Goal: Information Seeking & Learning: Learn about a topic

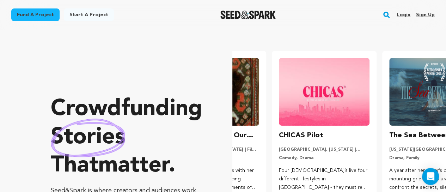
scroll to position [0, 116]
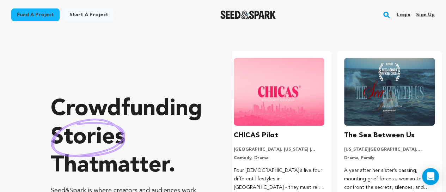
click at [387, 16] on rect "button" at bounding box center [386, 15] width 8 height 8
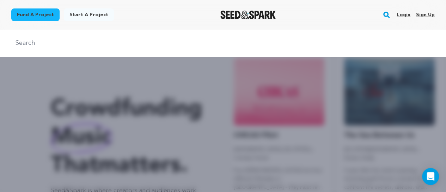
click at [42, 46] on input "text" at bounding box center [223, 43] width 424 height 10
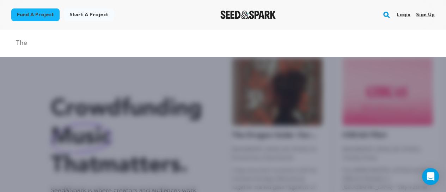
scroll to position [0, 0]
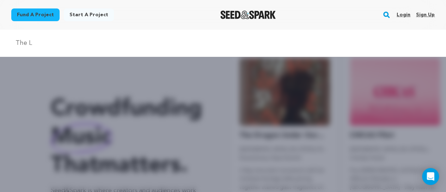
type input "The Lost Factory"
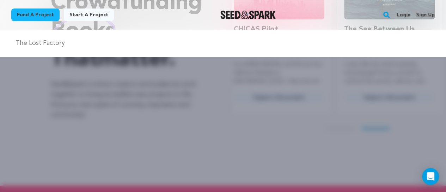
scroll to position [115, 0]
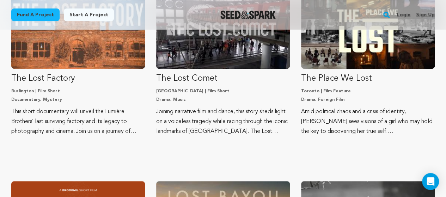
scroll to position [145, 0]
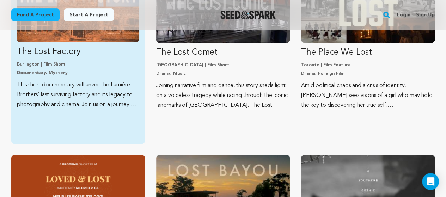
click at [68, 79] on link "The Lost Factory [GEOGRAPHIC_DATA] | Film Short Documentary, Mystery This short…" at bounding box center [78, 41] width 122 height 137
